Goal: Information Seeking & Learning: Compare options

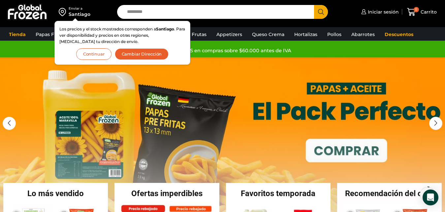
scroll to position [50, 0]
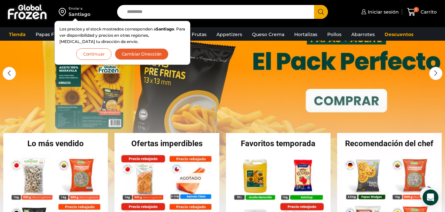
click at [139, 56] on button "Cambiar Dirección" at bounding box center [142, 54] width 54 height 12
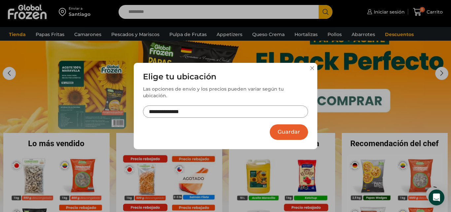
click at [207, 111] on input "**********" at bounding box center [225, 111] width 165 height 12
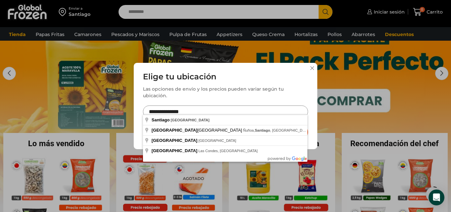
click at [207, 111] on input "**********" at bounding box center [225, 111] width 165 height 12
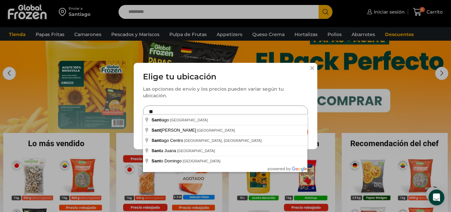
type input "*"
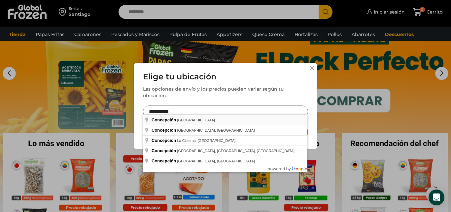
type input "**********"
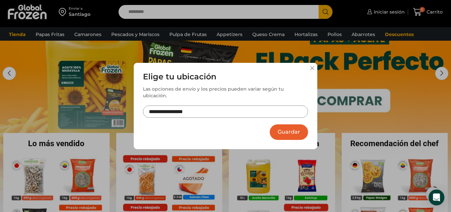
click at [284, 129] on button "Guardar" at bounding box center [289, 132] width 38 height 16
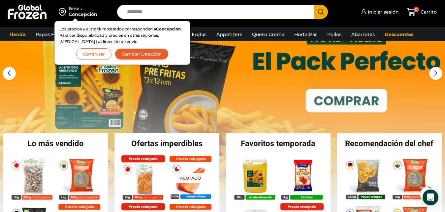
click at [93, 53] on button "Continuar" at bounding box center [93, 54] width 35 height 12
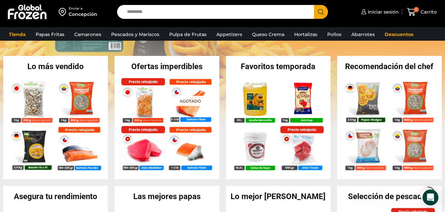
scroll to position [130, 0]
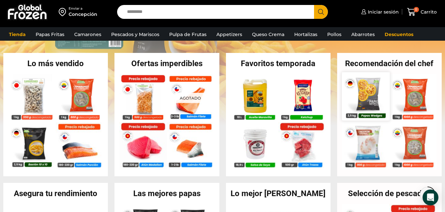
click at [356, 88] on img at bounding box center [366, 96] width 48 height 48
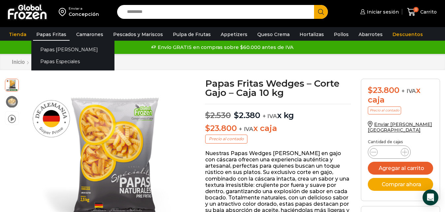
click at [47, 33] on link "Papas Fritas" at bounding box center [51, 34] width 37 height 13
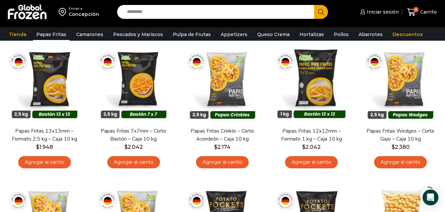
scroll to position [59, 0]
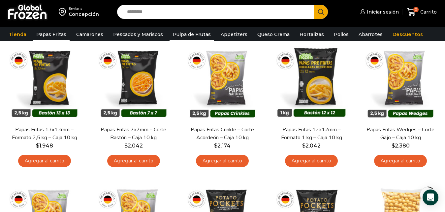
click at [188, 34] on link "Pulpa de Frutas" at bounding box center [192, 34] width 45 height 13
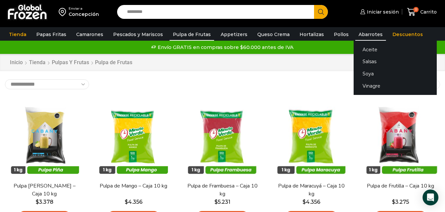
click at [357, 35] on link "Abarrotes" at bounding box center [371, 34] width 31 height 13
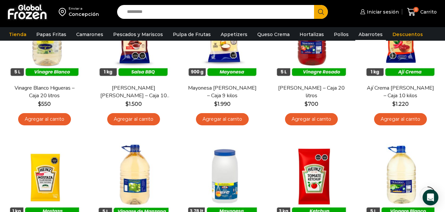
scroll to position [228, 0]
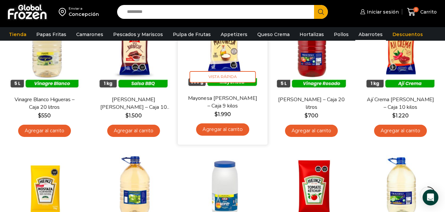
click at [224, 99] on link "Mayonesa Traverso – Caja 9 kilos" at bounding box center [223, 102] width 72 height 16
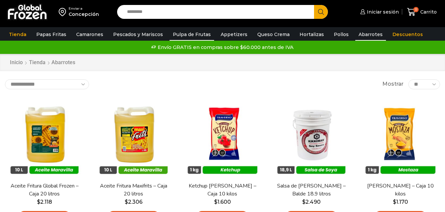
click at [189, 34] on link "Pulpa de Frutas" at bounding box center [192, 34] width 45 height 13
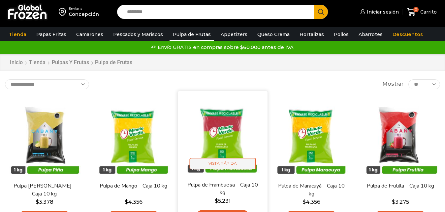
click at [237, 168] on span "Vista Rápida" at bounding box center [222, 163] width 66 height 12
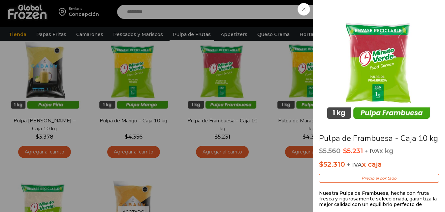
scroll to position [65, 0]
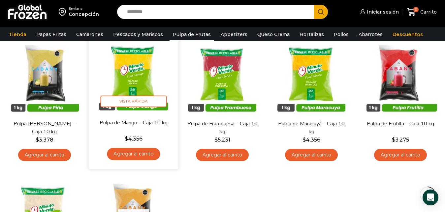
click at [134, 123] on link "Pulpa de Mango – Caja 10 kg" at bounding box center [134, 123] width 72 height 8
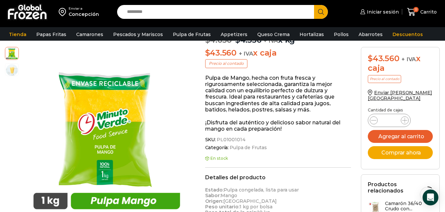
scroll to position [71, 0]
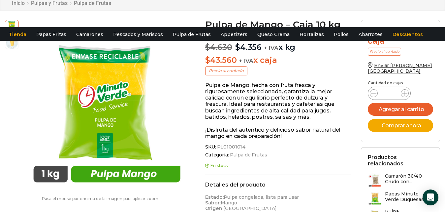
scroll to position [0, 0]
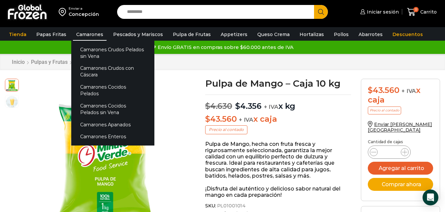
click at [93, 38] on link "Camarones" at bounding box center [90, 34] width 34 height 13
